Goal: Navigation & Orientation: Find specific page/section

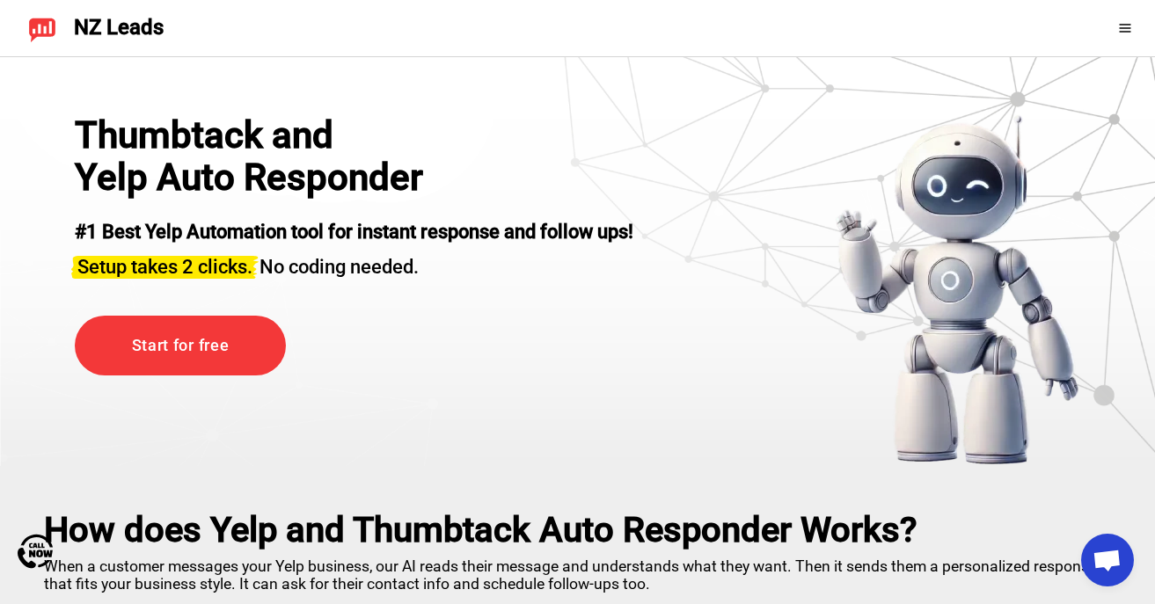
click at [443, 294] on div "Thumbtack and Yelp Auto Responder #1 Best Yelp Automation tool for instant resp…" at bounding box center [354, 290] width 559 height 352
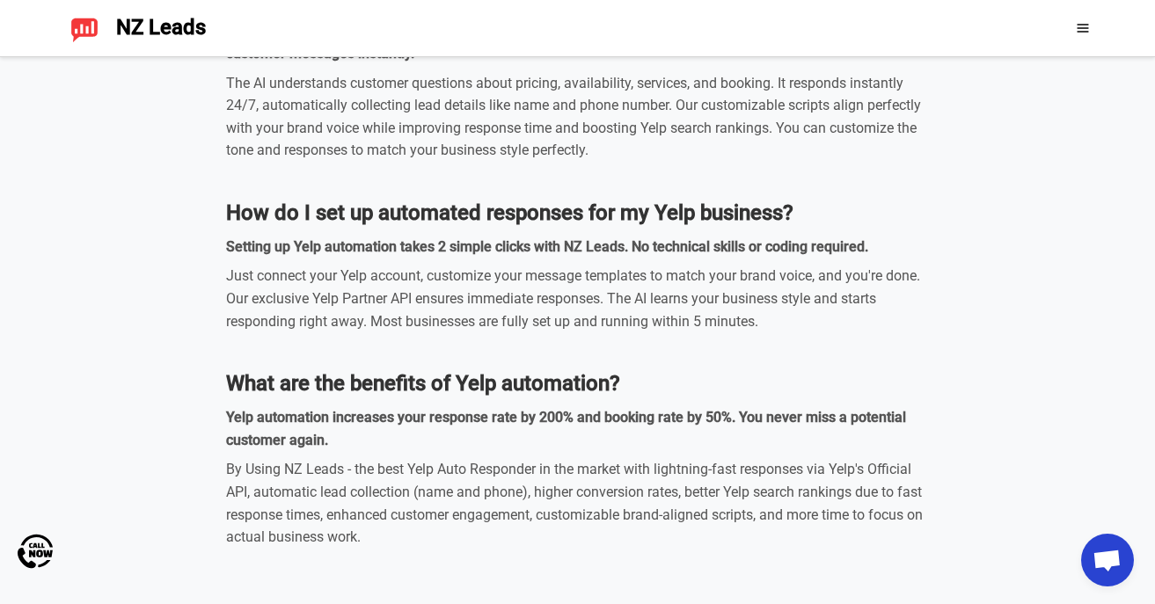
scroll to position [6565, 0]
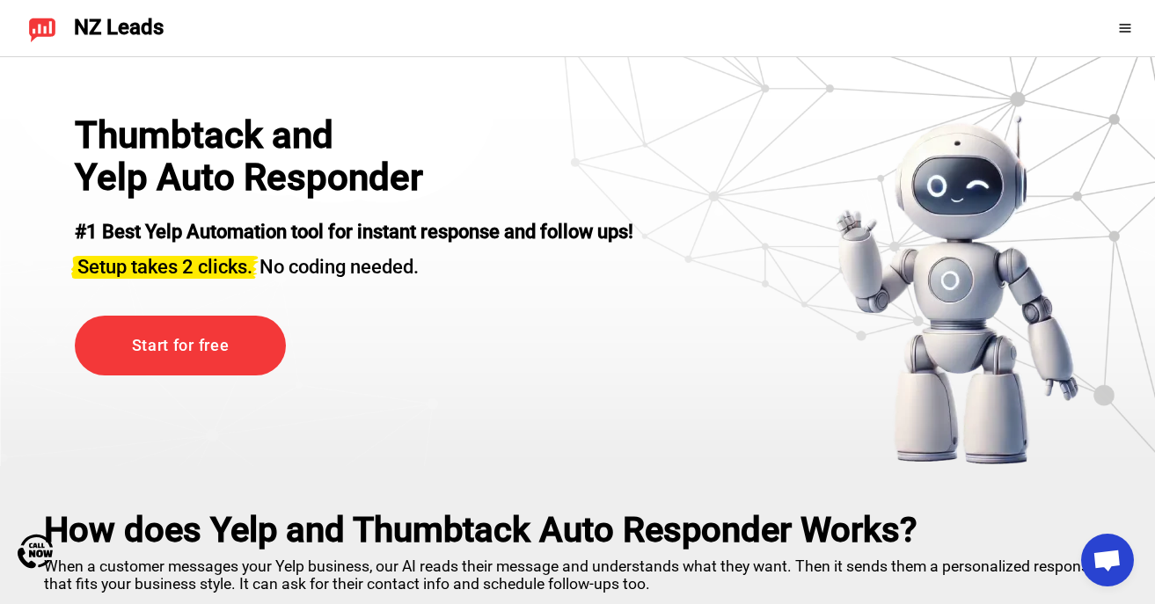
click at [140, 30] on span "NZ Leads" at bounding box center [119, 28] width 90 height 25
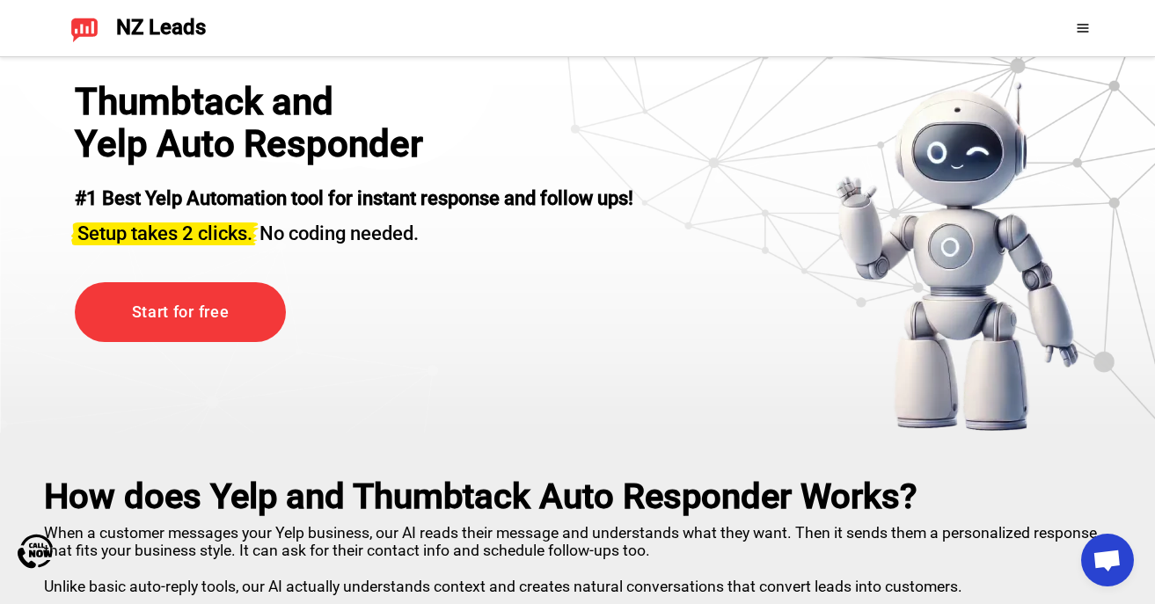
scroll to position [35, 0]
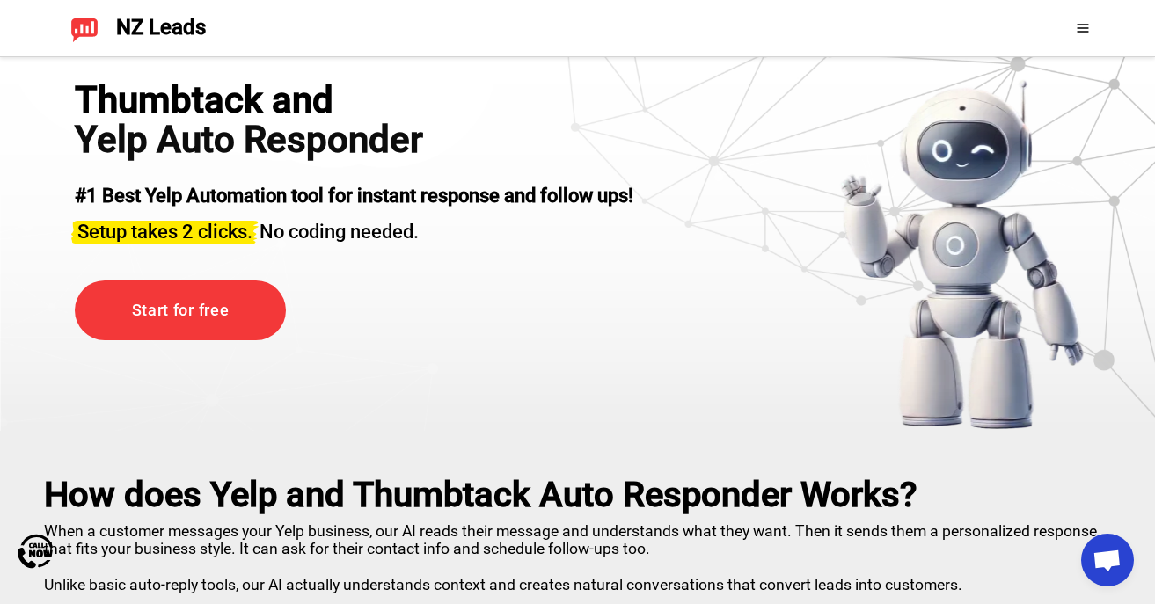
click at [1085, 26] on icon at bounding box center [1083, 28] width 14 height 14
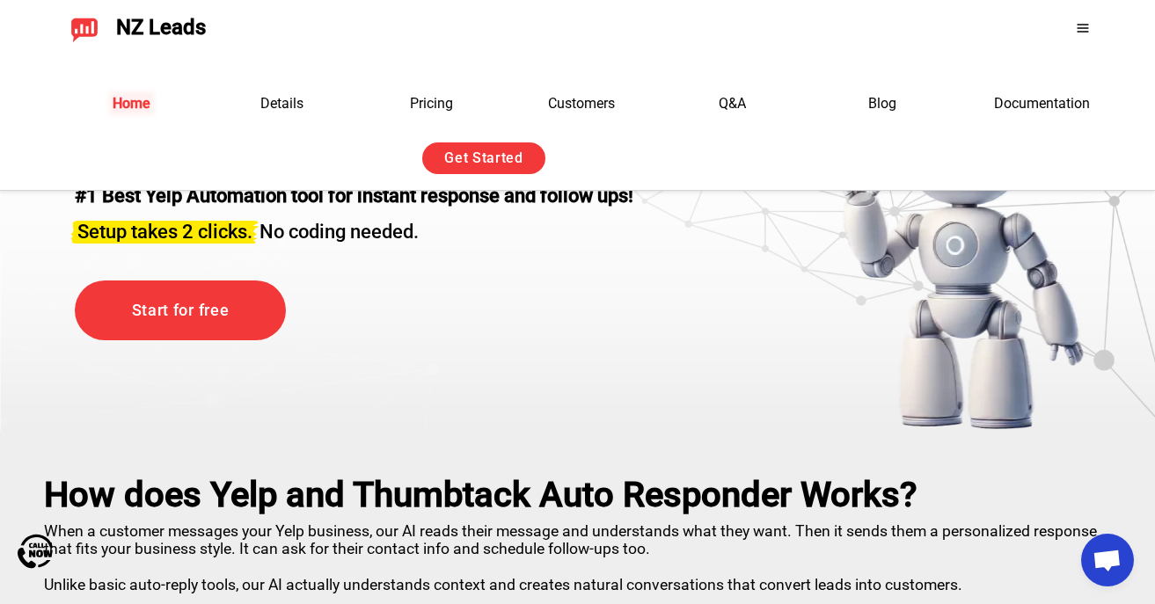
click at [135, 103] on link "Home" at bounding box center [132, 103] width 38 height 17
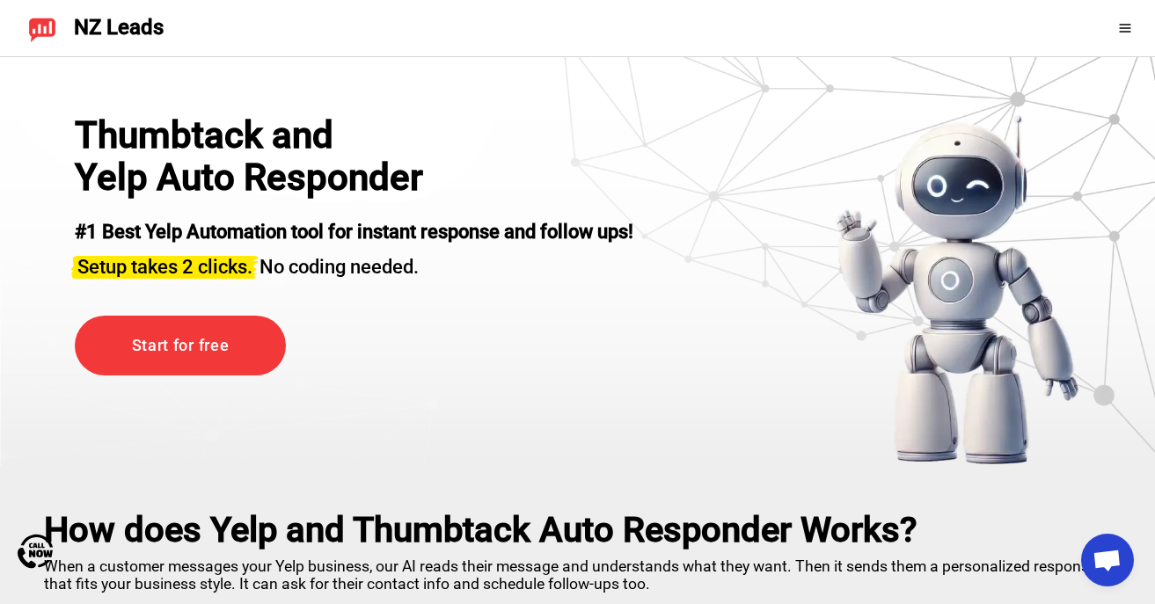
click at [473, 324] on div "Thumbtack and Yelp Auto Responder #1 Best Yelp Automation tool for instant resp…" at bounding box center [354, 290] width 559 height 352
click at [1122, 27] on icon at bounding box center [1124, 28] width 11 height 8
